Goal: Task Accomplishment & Management: Manage account settings

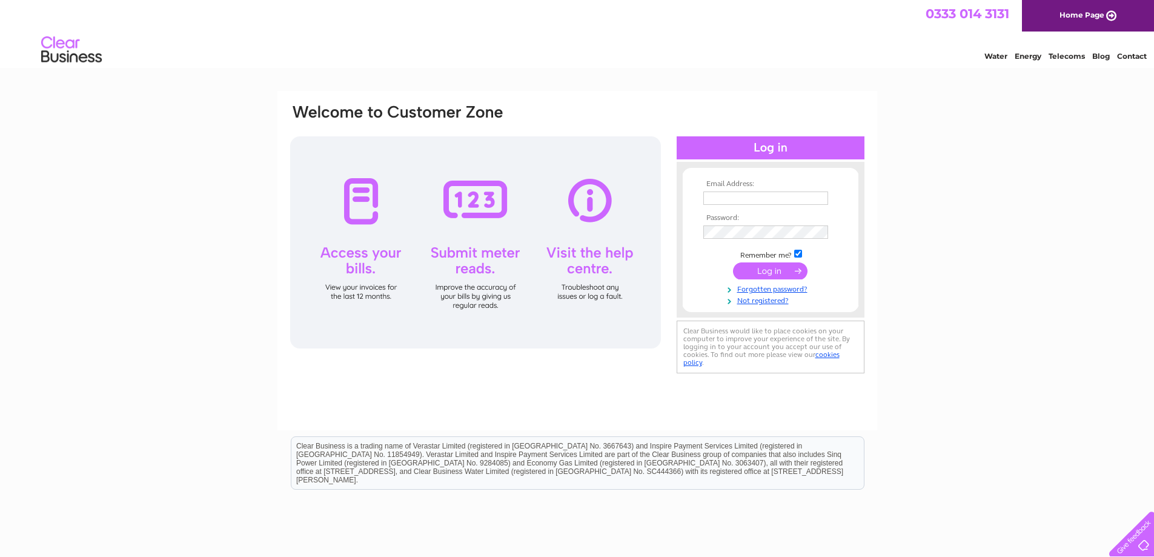
type input "[PERSON_NAME][EMAIL_ADDRESS][DOMAIN_NAME]"
click at [780, 271] on input "submit" at bounding box center [770, 270] width 74 height 17
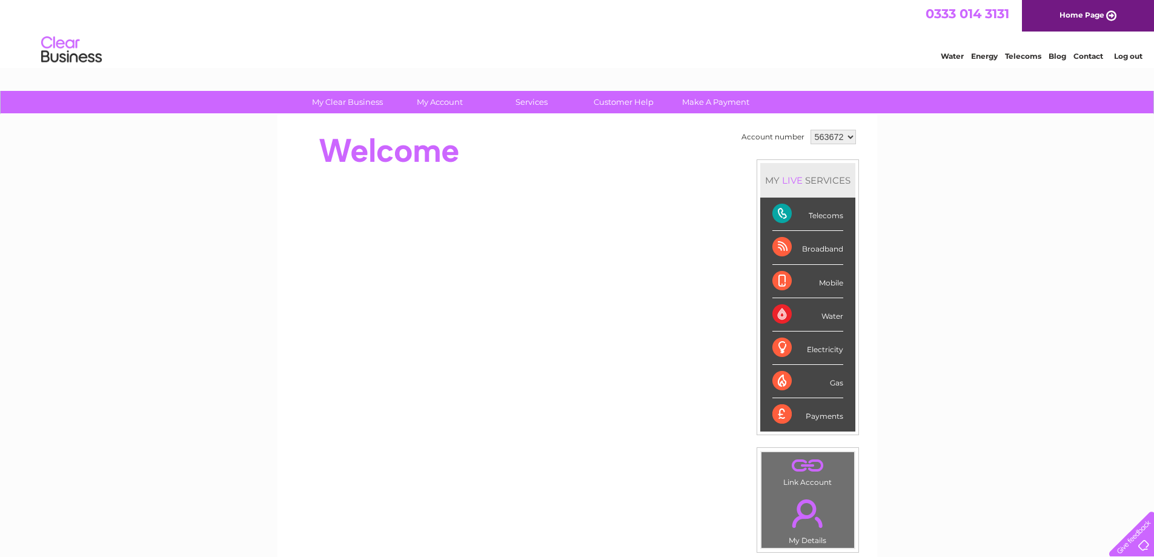
click at [822, 213] on div "Telecoms" at bounding box center [807, 213] width 71 height 33
click at [782, 208] on div "Telecoms" at bounding box center [807, 213] width 71 height 33
click at [613, 99] on link "Customer Help" at bounding box center [624, 102] width 100 height 22
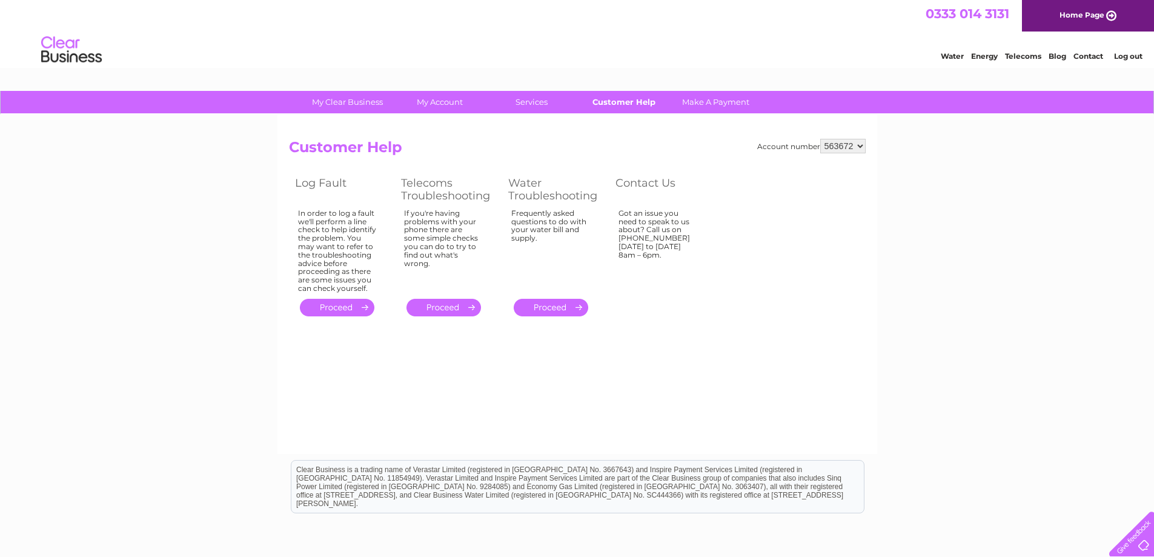
click at [637, 98] on link "Customer Help" at bounding box center [624, 102] width 100 height 22
click at [1097, 56] on link "Contact" at bounding box center [1088, 55] width 30 height 9
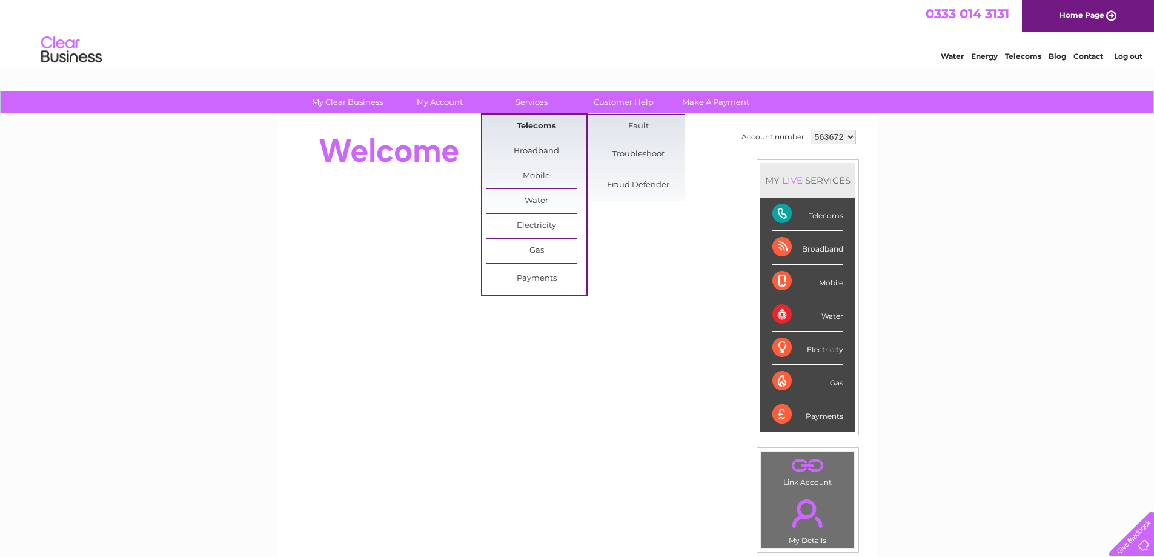
click at [508, 121] on link "Telecoms" at bounding box center [536, 126] width 100 height 24
click at [637, 181] on link "Fraud Defender" at bounding box center [638, 185] width 100 height 24
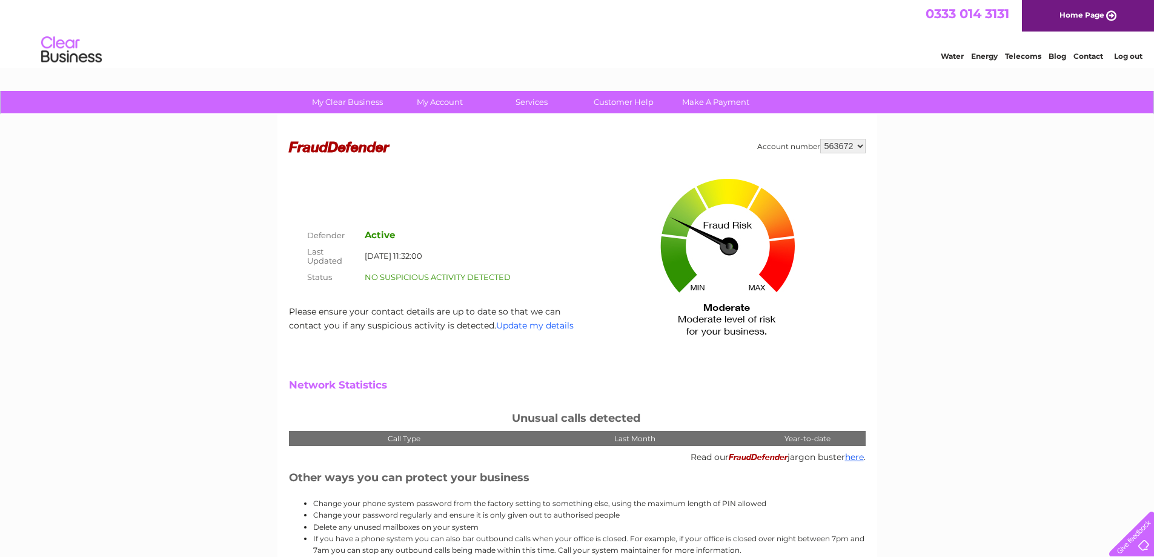
click at [552, 320] on link "Update my details" at bounding box center [535, 325] width 78 height 11
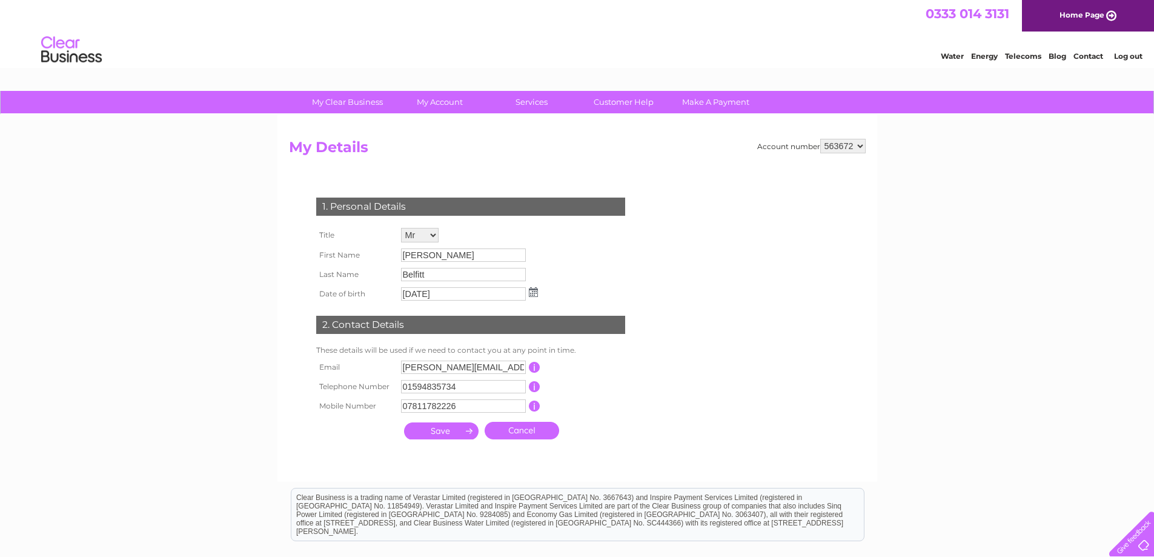
click at [452, 431] on input "submit" at bounding box center [441, 430] width 74 height 17
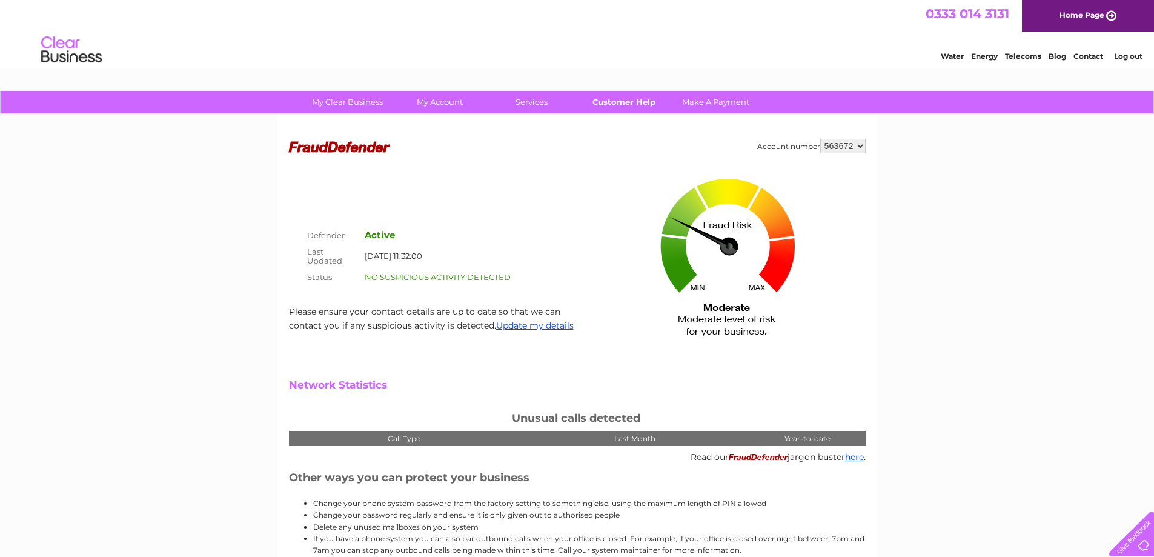
click at [611, 98] on link "Customer Help" at bounding box center [624, 102] width 100 height 22
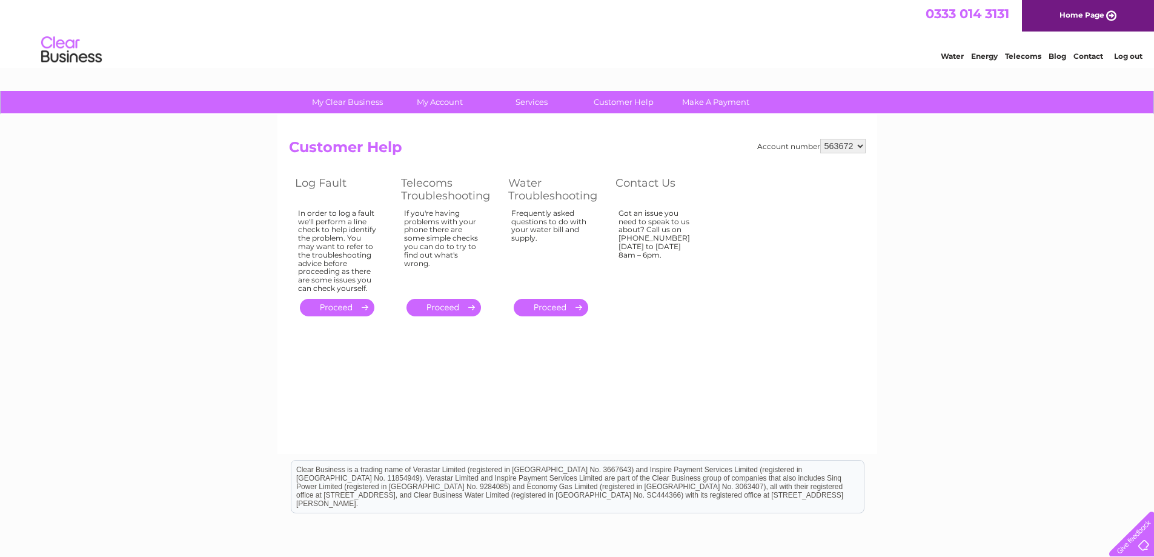
click at [1132, 543] on div at bounding box center [1129, 531] width 50 height 50
